Goal: Task Accomplishment & Management: Use online tool/utility

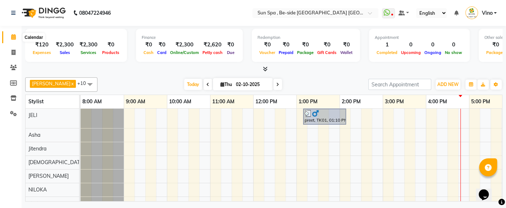
click at [12, 36] on icon at bounding box center [13, 36] width 5 height 5
click at [14, 54] on icon at bounding box center [14, 52] width 4 height 5
select select "service"
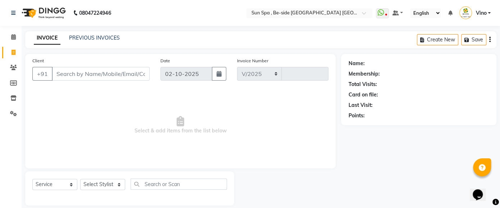
select select "5782"
type input "1318"
click at [13, 37] on icon at bounding box center [13, 36] width 5 height 5
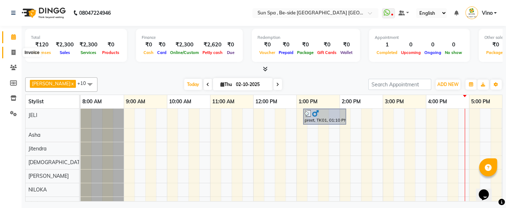
click at [13, 54] on icon at bounding box center [14, 52] width 4 height 5
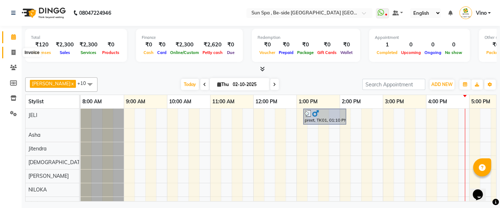
select select "service"
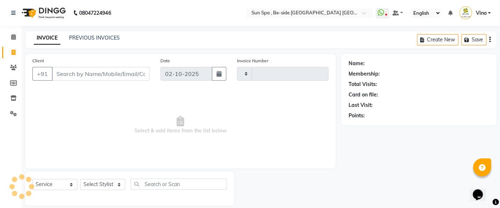
type input "1318"
select select "5782"
click at [13, 37] on icon at bounding box center [13, 36] width 5 height 5
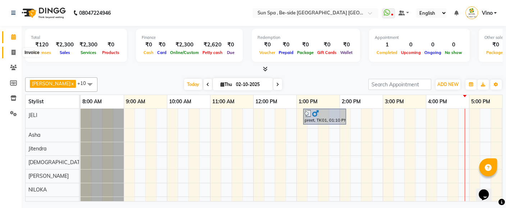
click at [12, 50] on icon at bounding box center [14, 52] width 4 height 5
select select "service"
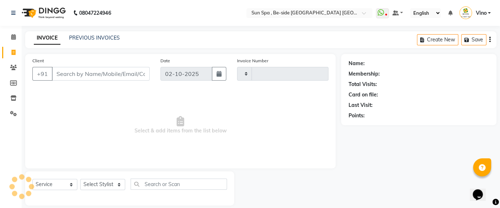
type input "1318"
select select "5782"
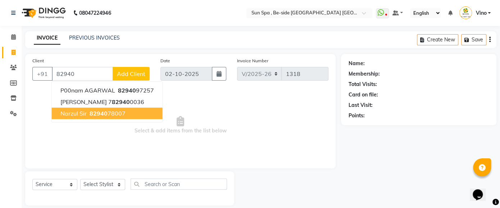
click at [73, 114] on span "Narzul sir" at bounding box center [73, 113] width 26 height 7
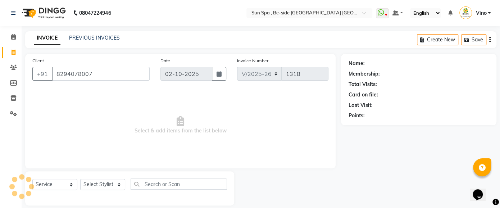
type input "8294078007"
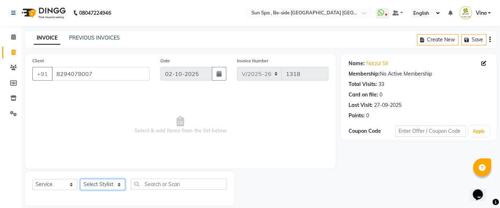
click at [117, 184] on select "Select Stylist Asha [PERSON_NAME] KAJAL tattoo [PERSON_NAME] [PERSON_NAME] [PER…" at bounding box center [102, 184] width 45 height 11
select select "40045"
click at [80, 179] on select "Select Stylist Asha [PERSON_NAME] KAJAL tattoo [PERSON_NAME] [PERSON_NAME] [PER…" at bounding box center [102, 184] width 45 height 11
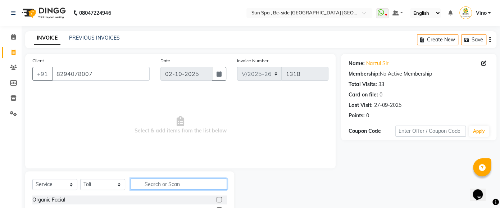
click at [158, 186] on input "text" at bounding box center [179, 184] width 96 height 11
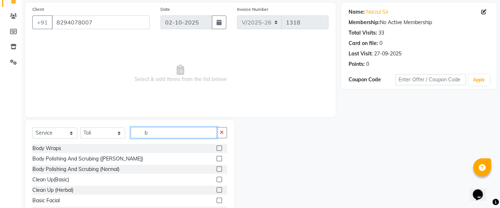
scroll to position [52, 0]
type input "b"
click at [217, 145] on label at bounding box center [219, 147] width 5 height 5
click at [217, 146] on input "checkbox" at bounding box center [219, 148] width 5 height 5
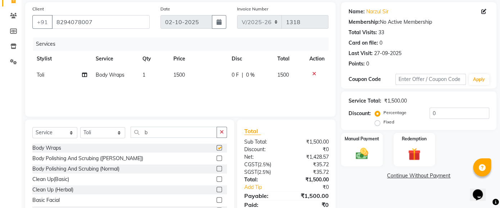
checkbox input "false"
click at [190, 76] on td "1500" at bounding box center [198, 75] width 58 height 16
select select "40045"
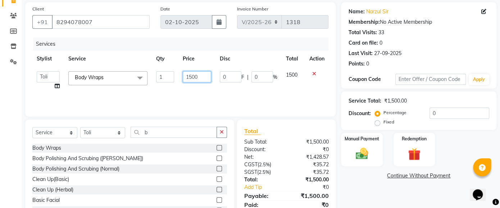
click at [202, 76] on input "1500" at bounding box center [197, 76] width 28 height 11
type input "1000"
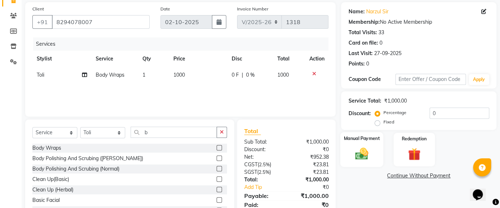
click at [367, 149] on img at bounding box center [362, 153] width 21 height 15
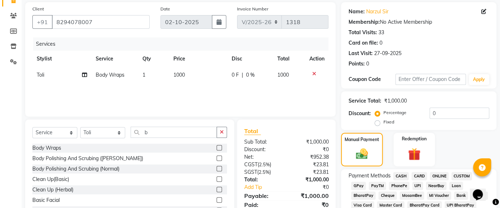
click at [399, 175] on span "CASH" at bounding box center [400, 176] width 15 height 8
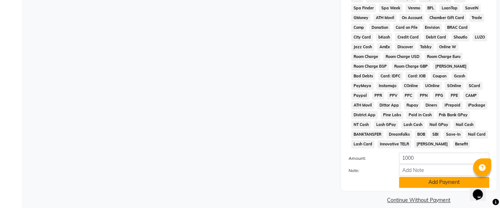
click at [435, 177] on button "Add Payment" at bounding box center [444, 182] width 90 height 11
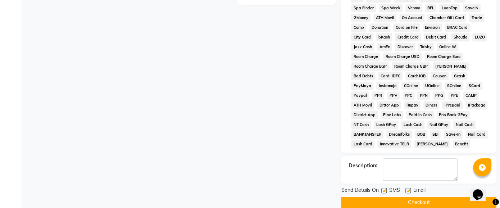
click at [418, 197] on button "Checkout" at bounding box center [418, 202] width 155 height 11
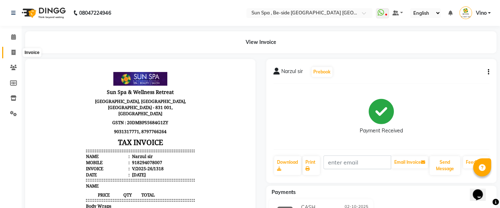
click at [13, 50] on icon at bounding box center [14, 52] width 4 height 5
select select "service"
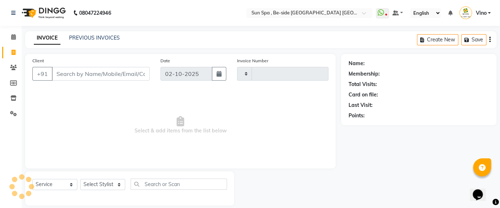
type input "1319"
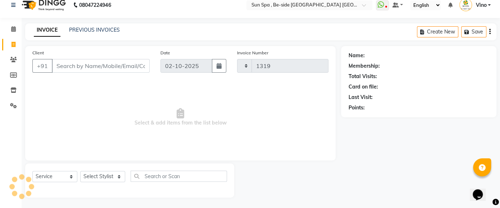
select select "5782"
click at [14, 27] on icon at bounding box center [13, 28] width 5 height 5
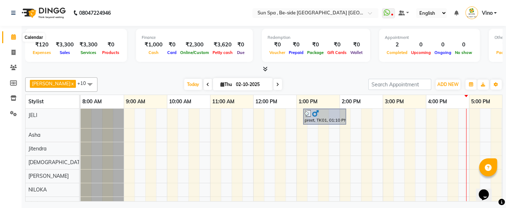
click at [13, 36] on icon at bounding box center [13, 36] width 5 height 5
click at [13, 51] on icon at bounding box center [14, 52] width 4 height 5
select select "service"
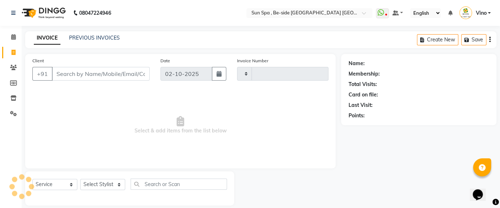
type input "1319"
select select "5782"
click at [13, 35] on icon at bounding box center [13, 36] width 5 height 5
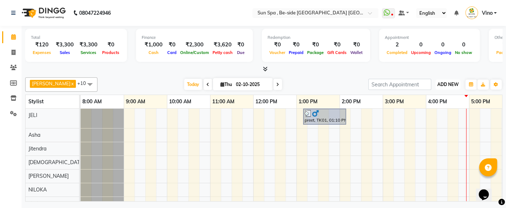
click at [447, 83] on span "ADD NEW" at bounding box center [448, 84] width 21 height 5
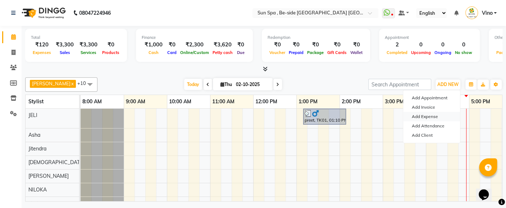
click at [432, 116] on link "Add Expense" at bounding box center [431, 116] width 57 height 9
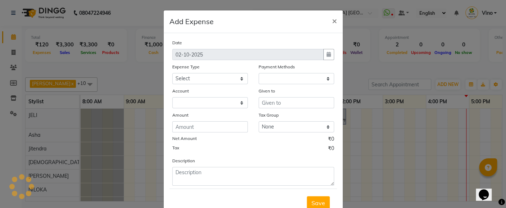
select select "1"
select select "4733"
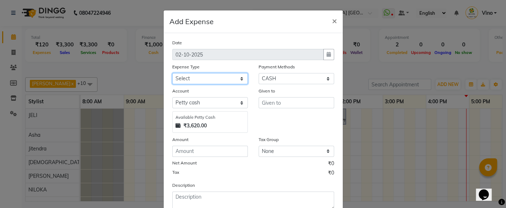
click at [238, 78] on select "Select Advance Salary Bank charges Car maintenance Cash transfer to bank Cash t…" at bounding box center [210, 78] width 76 height 11
click at [334, 18] on button "×" at bounding box center [334, 20] width 17 height 20
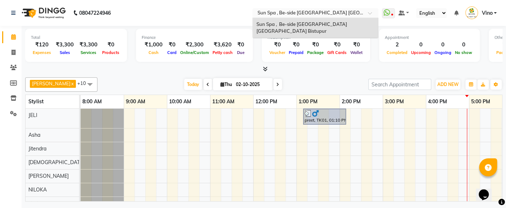
click at [334, 18] on ng-select "Select Location × Sun Spa , Be-side [GEOGRAPHIC_DATA] [GEOGRAPHIC_DATA] [GEOGRA…" at bounding box center [316, 13] width 126 height 10
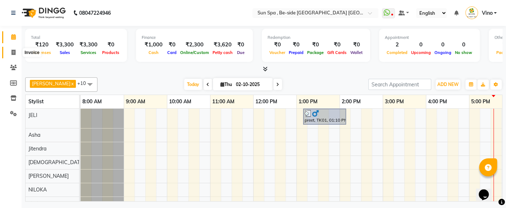
click at [14, 51] on icon at bounding box center [14, 52] width 4 height 5
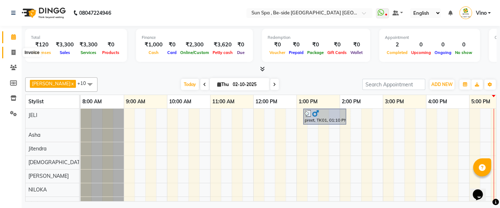
select select "5782"
select select "service"
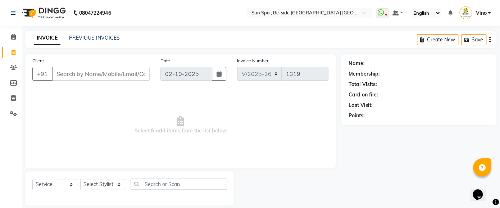
click at [99, 77] on input "Client" at bounding box center [101, 74] width 98 height 14
click at [99, 72] on input "Client" at bounding box center [101, 74] width 98 height 14
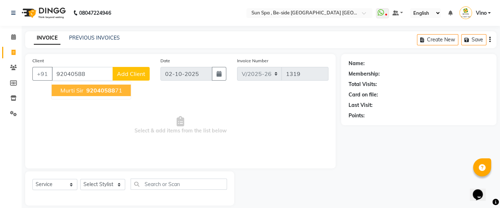
click at [109, 90] on span "92040588" at bounding box center [100, 90] width 29 height 7
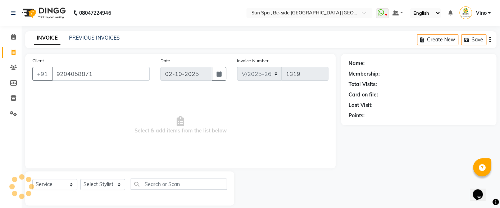
type input "9204058871"
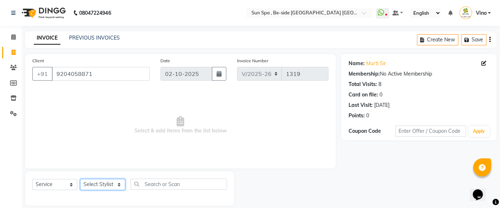
click at [119, 183] on select "Select Stylist Asha [PERSON_NAME] KAJAL tattoo [PERSON_NAME] [PERSON_NAME] [PER…" at bounding box center [102, 184] width 45 height 11
select select "49476"
click at [80, 179] on select "Select Stylist Asha [PERSON_NAME] KAJAL tattoo [PERSON_NAME] [PERSON_NAME] [PER…" at bounding box center [102, 184] width 45 height 11
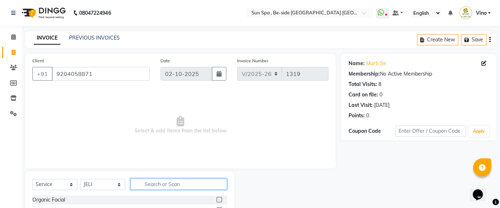
click at [172, 183] on input "text" at bounding box center [179, 184] width 96 height 11
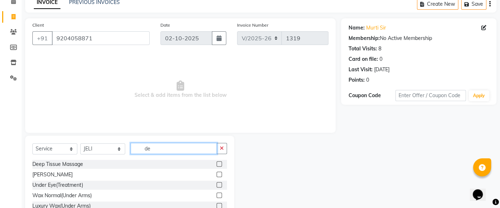
scroll to position [37, 0]
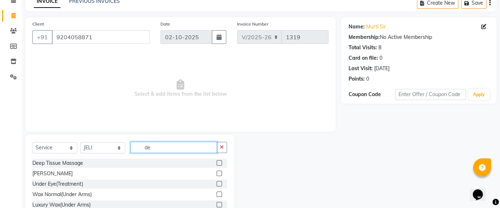
type input "de"
click at [217, 162] on label at bounding box center [219, 162] width 5 height 5
click at [217, 162] on input "checkbox" at bounding box center [219, 163] width 5 height 5
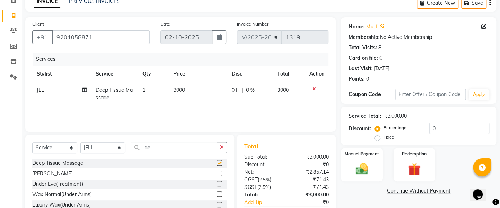
checkbox input "false"
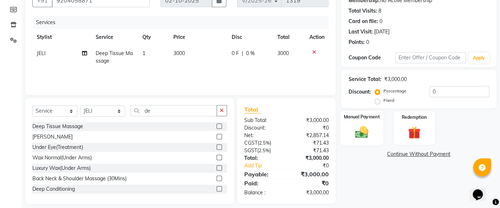
scroll to position [74, 0]
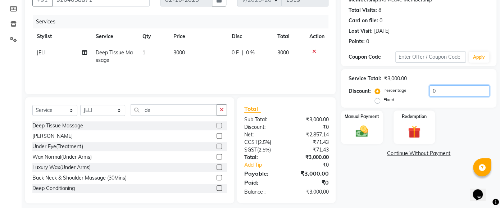
click at [437, 93] on input "0" at bounding box center [460, 90] width 60 height 11
click at [383, 100] on label "Fixed" at bounding box center [388, 99] width 11 height 6
click at [376, 100] on input "Fixed" at bounding box center [378, 99] width 5 height 5
radio input "true"
click at [437, 90] on input "number" at bounding box center [460, 90] width 60 height 11
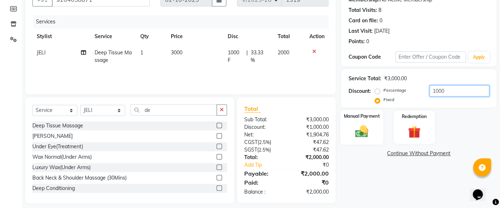
type input "1000"
click at [368, 125] on img at bounding box center [362, 131] width 21 height 15
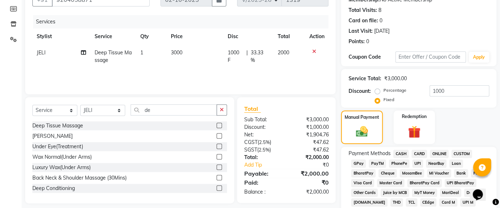
click at [401, 151] on span "CASH" at bounding box center [400, 154] width 15 height 8
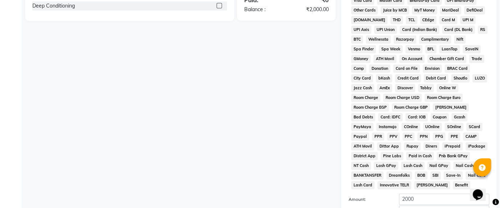
scroll to position [298, 0]
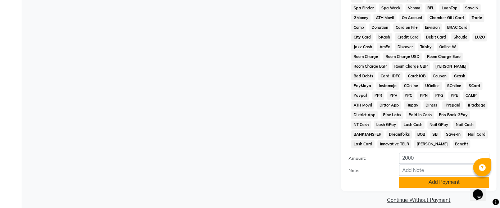
click at [431, 177] on button "Add Payment" at bounding box center [444, 182] width 90 height 11
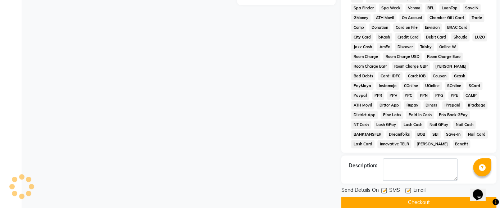
click at [425, 197] on button "Checkout" at bounding box center [418, 202] width 155 height 11
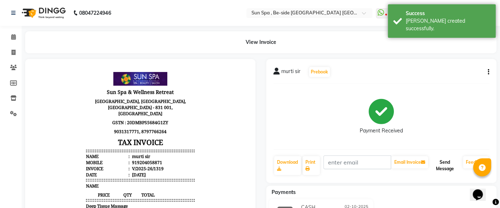
click at [444, 164] on button "Send Message" at bounding box center [445, 165] width 31 height 19
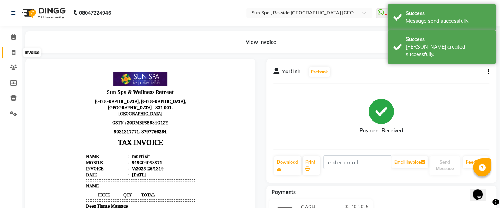
click at [13, 50] on icon at bounding box center [14, 52] width 4 height 5
select select "5782"
select select "service"
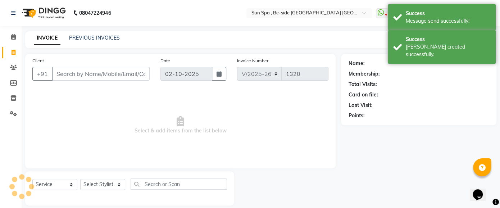
scroll to position [8, 0]
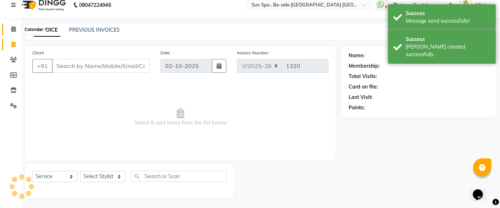
click at [12, 29] on icon at bounding box center [13, 28] width 5 height 5
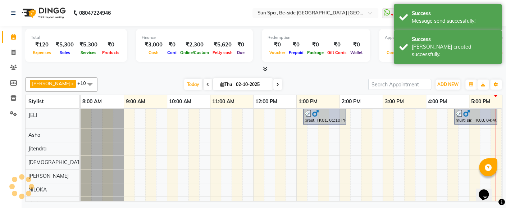
scroll to position [0, 226]
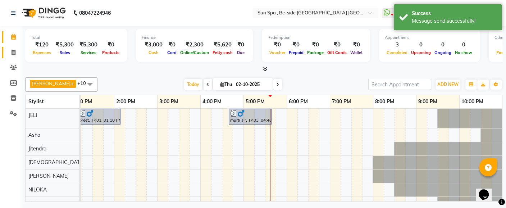
click at [14, 51] on icon at bounding box center [14, 52] width 4 height 5
select select "5782"
select select "service"
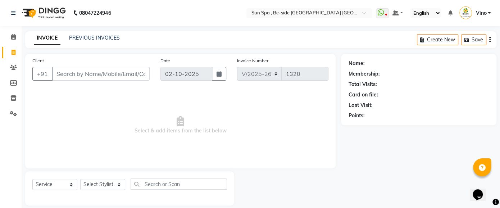
click at [81, 76] on input "Client" at bounding box center [101, 74] width 98 height 14
type input "9113499400"
click at [136, 71] on span "Add Client" at bounding box center [131, 73] width 28 height 7
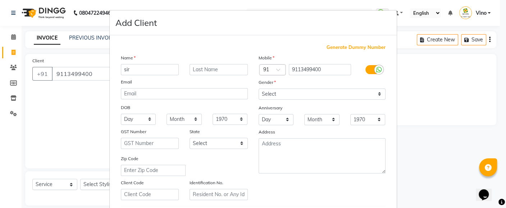
type input "sir"
click at [376, 93] on select "Select [DEMOGRAPHIC_DATA] [DEMOGRAPHIC_DATA] Other Prefer Not To Say" at bounding box center [322, 94] width 127 height 11
select select "[DEMOGRAPHIC_DATA]"
click at [259, 89] on select "Select [DEMOGRAPHIC_DATA] [DEMOGRAPHIC_DATA] Other Prefer Not To Say" at bounding box center [322, 94] width 127 height 11
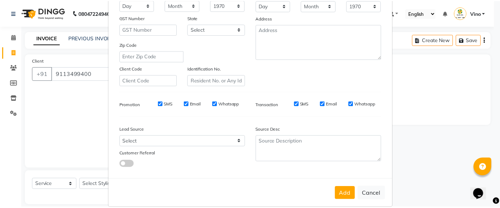
scroll to position [124, 0]
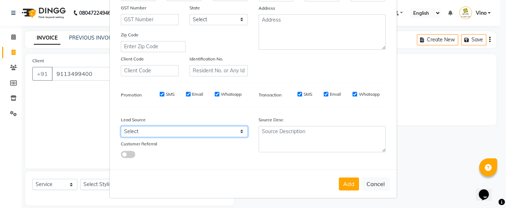
click at [236, 131] on select "Select Walk-in Referral Internet Friend Word of Mouth Advertisement Facebook Ju…" at bounding box center [184, 131] width 127 height 11
select select "36938"
click at [121, 126] on select "Select Walk-in Referral Internet Friend Word of Mouth Advertisement Facebook Ju…" at bounding box center [184, 131] width 127 height 11
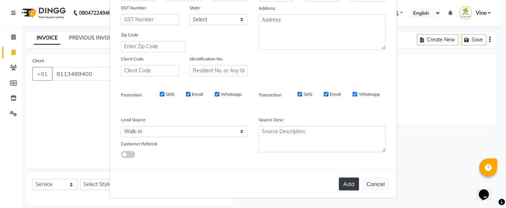
click at [346, 183] on button "Add" at bounding box center [349, 183] width 20 height 13
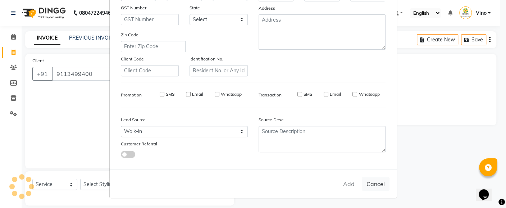
select select
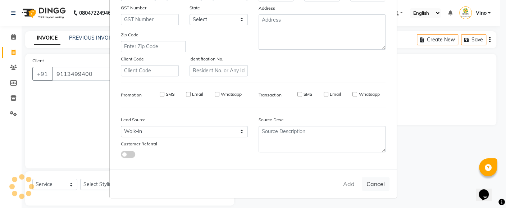
select select
checkbox input "false"
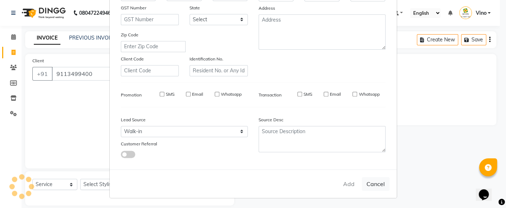
checkbox input "false"
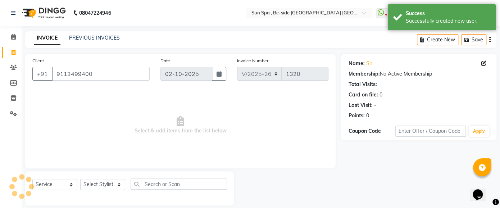
scroll to position [8, 0]
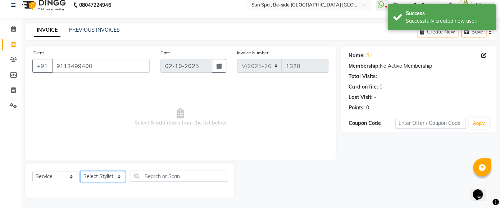
click at [118, 174] on select "Select Stylist Asha [PERSON_NAME] KAJAL tattoo [PERSON_NAME] [PERSON_NAME] [PER…" at bounding box center [102, 176] width 45 height 11
select select "40045"
click at [80, 171] on select "Select Stylist Asha [PERSON_NAME] KAJAL tattoo [PERSON_NAME] [PERSON_NAME] [PER…" at bounding box center [102, 176] width 45 height 11
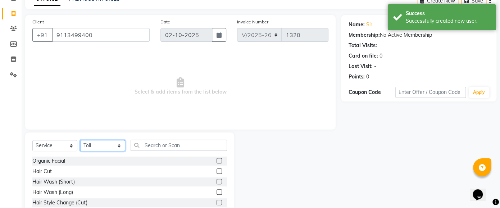
scroll to position [40, 0]
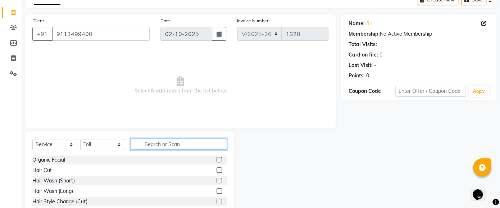
click at [193, 141] on input "text" at bounding box center [179, 144] width 96 height 11
type input "de"
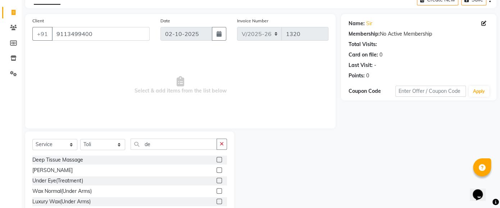
click at [217, 160] on label at bounding box center [219, 159] width 5 height 5
click at [217, 160] on input "checkbox" at bounding box center [219, 160] width 5 height 5
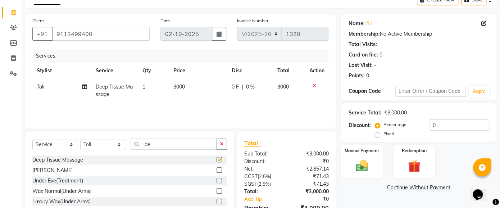
checkbox input "false"
click at [444, 126] on input "0" at bounding box center [460, 124] width 60 height 11
click at [383, 135] on label "Fixed" at bounding box center [388, 134] width 11 height 6
click at [377, 135] on input "Fixed" at bounding box center [378, 133] width 5 height 5
radio input "true"
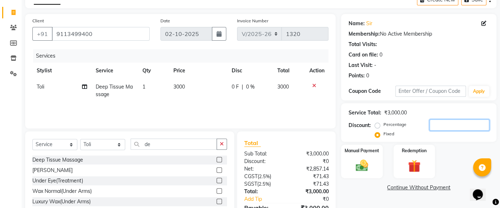
click at [448, 122] on input "number" at bounding box center [460, 124] width 60 height 11
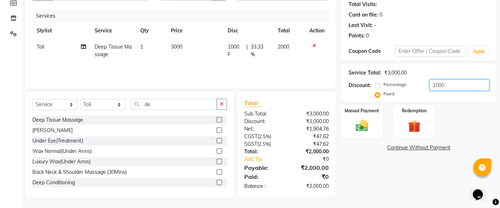
type input "1000"
click at [313, 43] on icon at bounding box center [314, 45] width 4 height 5
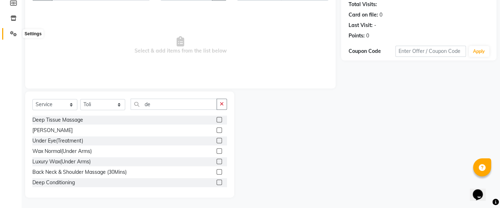
click at [14, 33] on icon at bounding box center [13, 33] width 7 height 5
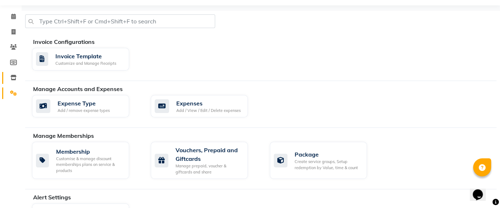
scroll to position [20, 0]
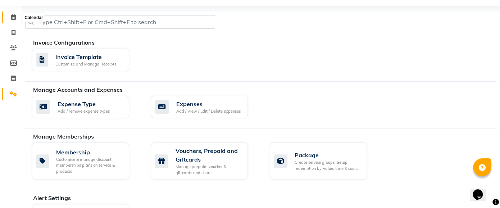
click at [11, 15] on icon at bounding box center [13, 16] width 5 height 5
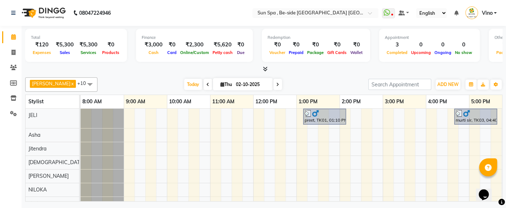
click at [266, 68] on icon at bounding box center [265, 68] width 5 height 5
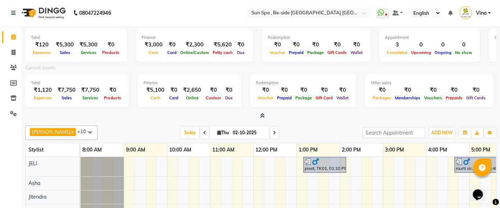
click at [261, 117] on icon at bounding box center [262, 115] width 5 height 5
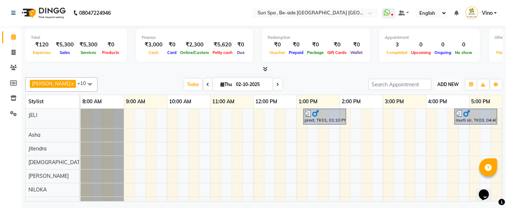
click at [449, 84] on span "ADD NEW" at bounding box center [448, 84] width 21 height 5
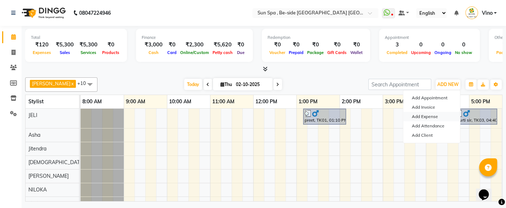
click at [434, 117] on link "Add Expense" at bounding box center [431, 116] width 57 height 9
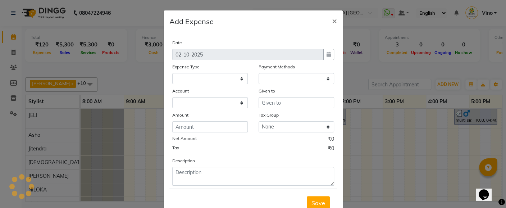
select select "4734"
select select "1"
select select "4733"
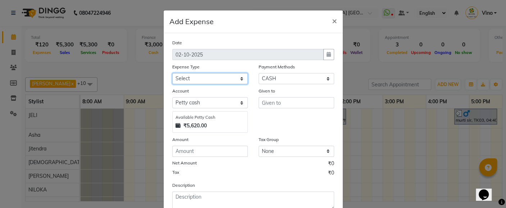
click at [238, 76] on select "Select Advance Salary Bank charges Car maintenance Cash transfer to bank Cash t…" at bounding box center [210, 78] width 76 height 11
select select "12834"
click at [172, 73] on select "Select Advance Salary Bank charges Car maintenance Cash transfer to bank Cash t…" at bounding box center [210, 78] width 76 height 11
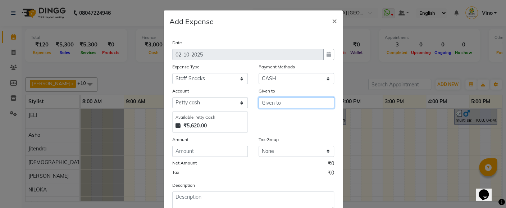
click at [281, 104] on input "text" at bounding box center [297, 102] width 76 height 11
type input "j"
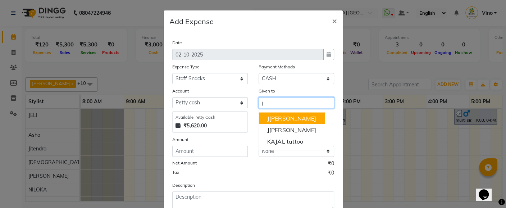
click at [270, 104] on input "j" at bounding box center [297, 102] width 76 height 11
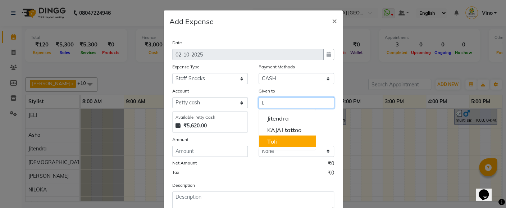
drag, startPoint x: 273, startPoint y: 140, endPoint x: 218, endPoint y: 152, distance: 56.7
click at [218, 152] on div "Date [DATE] Expense Type Select Advance Salary Bank charges Car maintenance Cas…" at bounding box center [253, 124] width 162 height 171
type input "t"
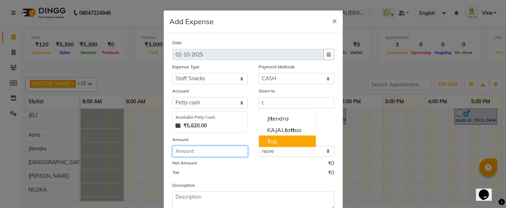
click at [218, 152] on input "number" at bounding box center [210, 151] width 76 height 11
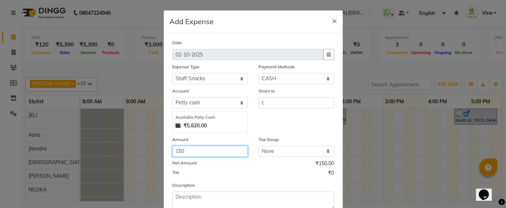
scroll to position [21, 0]
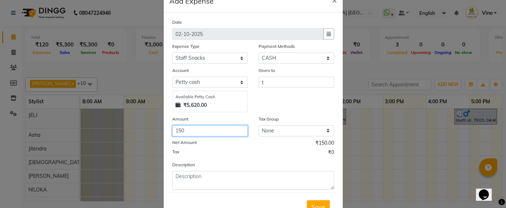
type input "150"
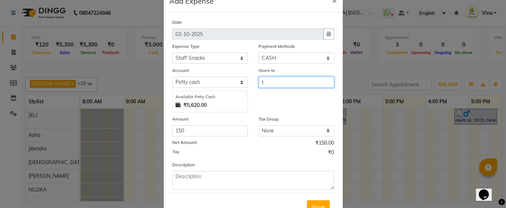
click at [274, 82] on input "t" at bounding box center [297, 82] width 76 height 11
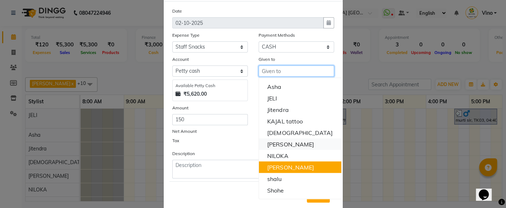
scroll to position [0, 0]
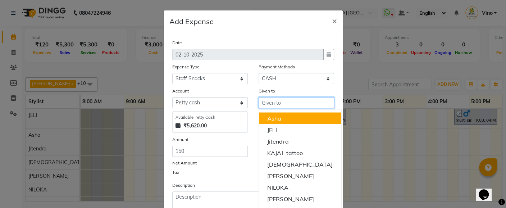
click at [279, 105] on input "text" at bounding box center [297, 102] width 76 height 11
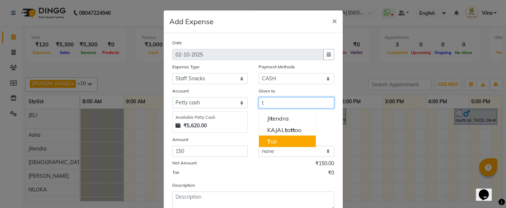
click at [274, 139] on button "T oli" at bounding box center [287, 141] width 57 height 12
type input "Toli"
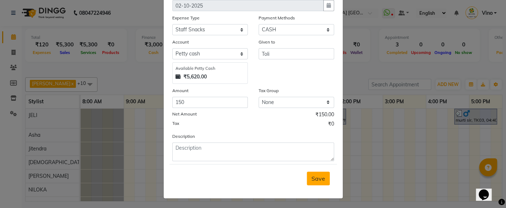
click at [314, 178] on span "Save" at bounding box center [319, 178] width 14 height 7
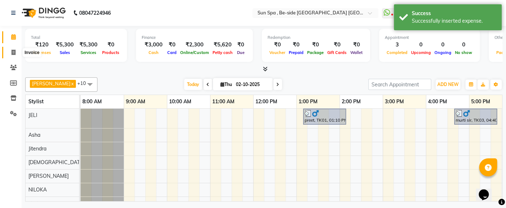
click at [12, 50] on icon at bounding box center [14, 52] width 4 height 5
select select "service"
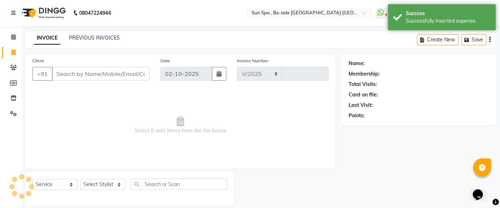
select select "5782"
type input "1320"
click at [13, 36] on icon at bounding box center [13, 36] width 5 height 5
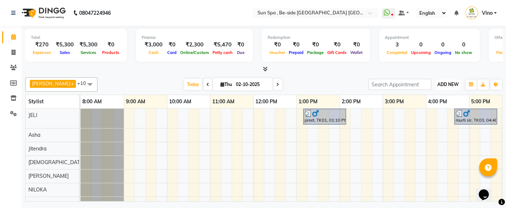
click at [449, 82] on span "ADD NEW" at bounding box center [448, 84] width 21 height 5
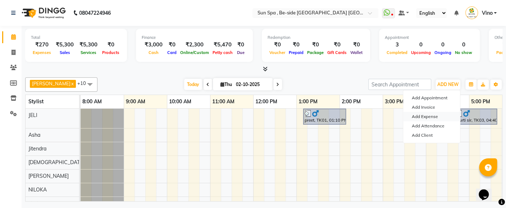
click at [433, 116] on link "Add Expense" at bounding box center [431, 116] width 57 height 9
select select "4734"
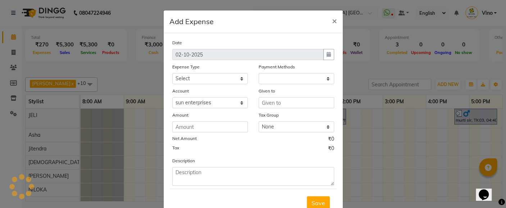
select select "1"
select select "4733"
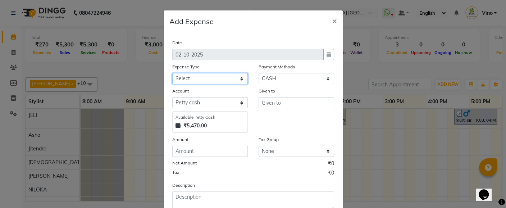
click at [237, 78] on select "Select Advance Salary Bank charges Car maintenance Cash transfer to bank Cash t…" at bounding box center [210, 78] width 76 height 11
select select "12825"
click at [172, 73] on select "Select Advance Salary Bank charges Car maintenance Cash transfer to bank Cash t…" at bounding box center [210, 78] width 76 height 11
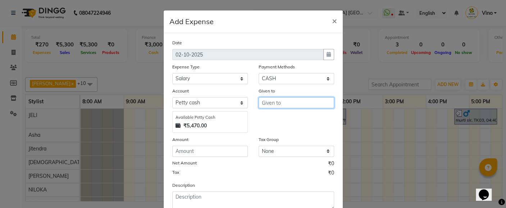
click at [293, 107] on input "text" at bounding box center [297, 102] width 76 height 11
type input "s"
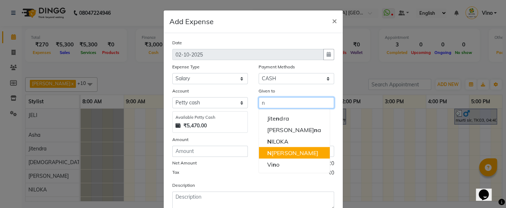
click at [286, 152] on ngb-highlight "N [PERSON_NAME]" at bounding box center [292, 152] width 51 height 7
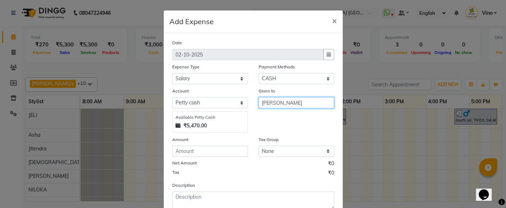
type input "[PERSON_NAME]"
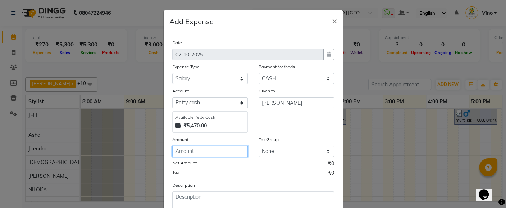
click at [200, 152] on input "number" at bounding box center [210, 151] width 76 height 11
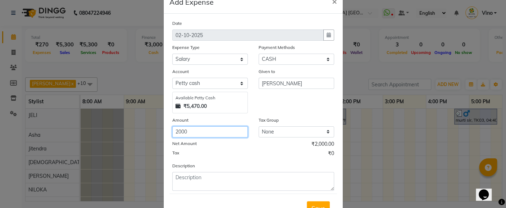
type input "2000"
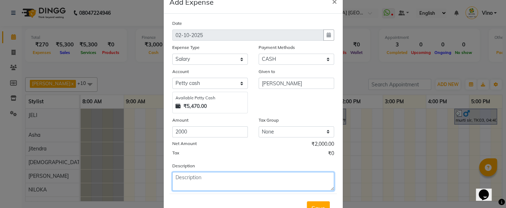
click at [220, 182] on textarea at bounding box center [253, 181] width 162 height 19
type textarea "a"
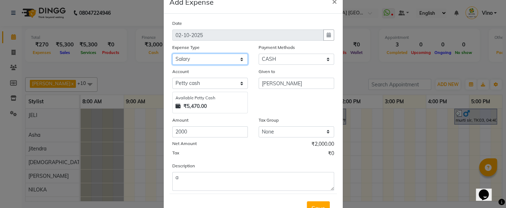
click at [238, 58] on select "Select Advance Salary Bank charges Car maintenance Cash transfer to bank Cash t…" at bounding box center [210, 59] width 76 height 11
select select "12839"
click at [172, 54] on select "Select Advance Salary Bank charges Car maintenance Cash transfer to bank Cash t…" at bounding box center [210, 59] width 76 height 11
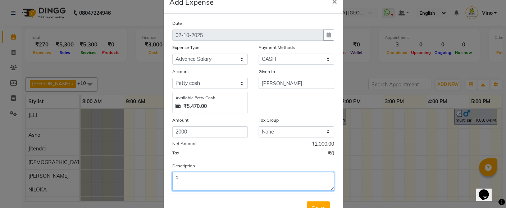
click at [208, 181] on textarea "a" at bounding box center [253, 181] width 162 height 19
click at [210, 180] on textarea "advance salary nisha" at bounding box center [253, 181] width 162 height 19
click at [245, 183] on textarea "advance salary nisha" at bounding box center [253, 181] width 162 height 19
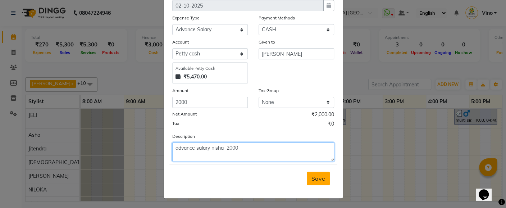
type textarea "advance salary nisha 2000"
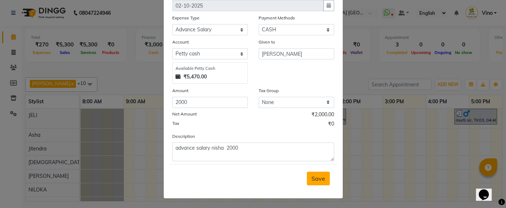
click at [312, 176] on span "Save" at bounding box center [319, 178] width 14 height 7
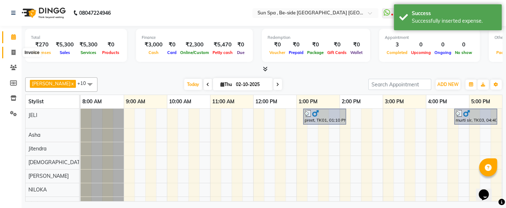
click at [14, 51] on icon at bounding box center [14, 52] width 4 height 5
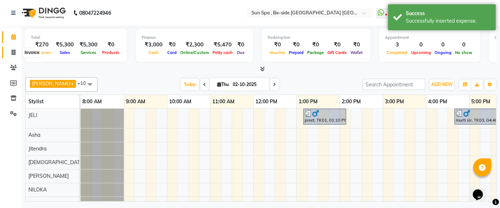
select select "5782"
select select "service"
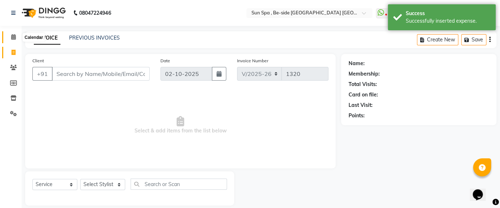
click at [13, 37] on icon at bounding box center [13, 36] width 5 height 5
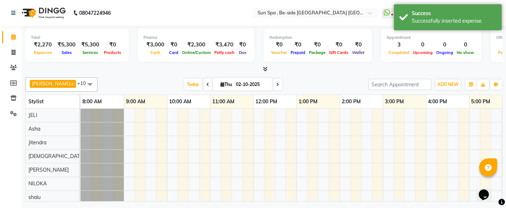
scroll to position [0, 226]
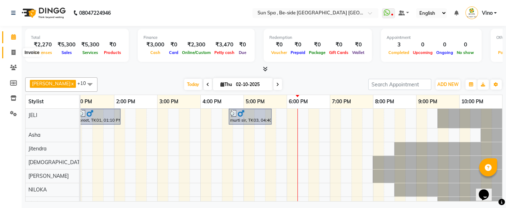
click at [14, 51] on icon at bounding box center [14, 52] width 4 height 5
select select "service"
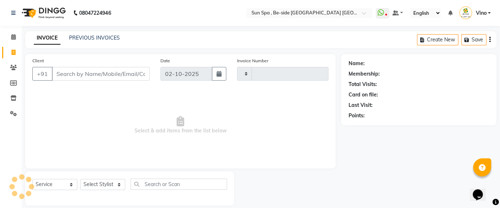
type input "1320"
select select "5782"
click at [83, 74] on input "Client" at bounding box center [101, 74] width 98 height 14
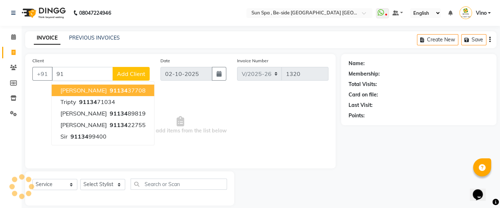
type input "9"
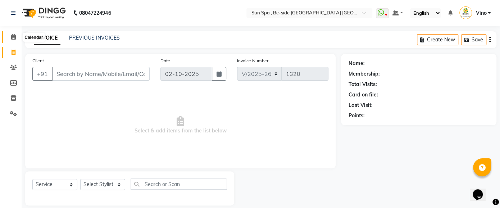
click at [12, 35] on icon at bounding box center [13, 36] width 5 height 5
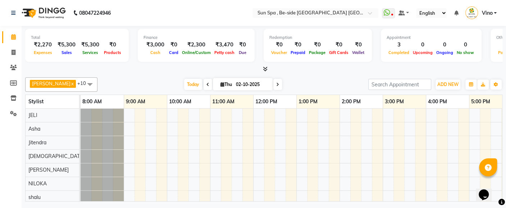
scroll to position [0, 226]
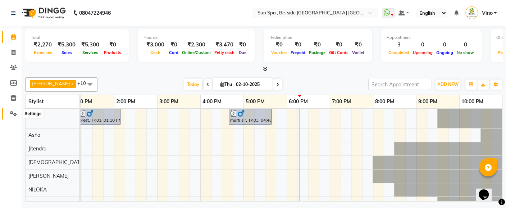
click at [14, 113] on icon at bounding box center [13, 113] width 7 height 5
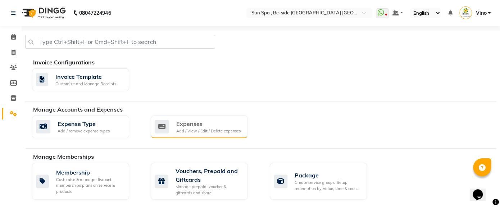
click at [203, 125] on div "Expenses" at bounding box center [208, 123] width 64 height 9
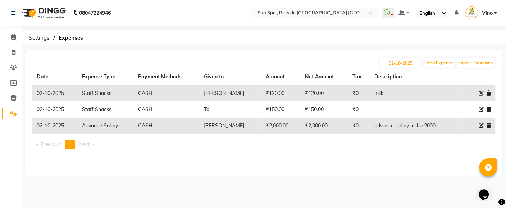
click at [479, 107] on icon at bounding box center [481, 109] width 5 height 5
select select "12834"
select select "1"
select select "4733"
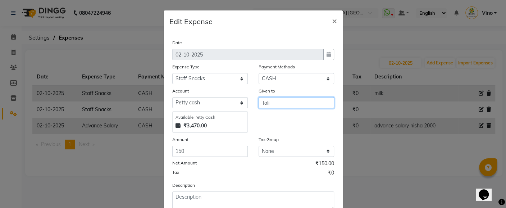
click at [293, 100] on input "Toli" at bounding box center [297, 102] width 76 height 11
type input "T"
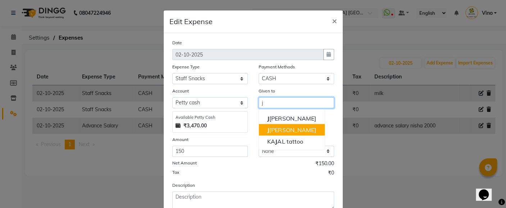
click at [284, 128] on ngb-highlight "[PERSON_NAME]" at bounding box center [291, 129] width 49 height 7
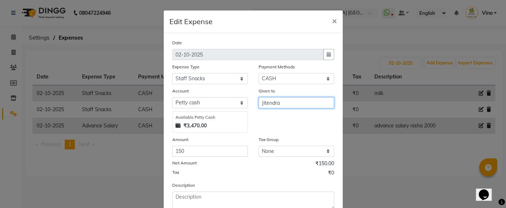
scroll to position [49, 0]
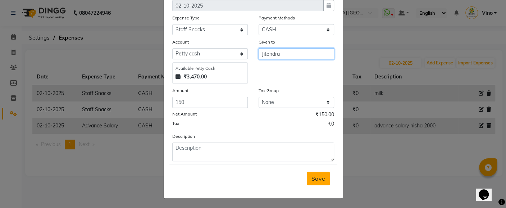
type input "Jitendra"
click at [320, 178] on span "Save" at bounding box center [319, 178] width 14 height 7
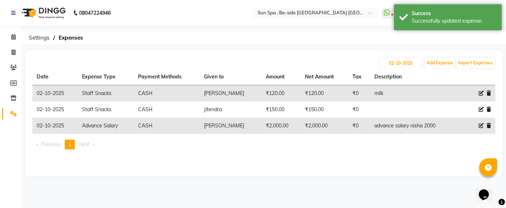
click at [17, 30] on li "Calendar" at bounding box center [11, 37] width 22 height 15
